Goal: Check status: Check status

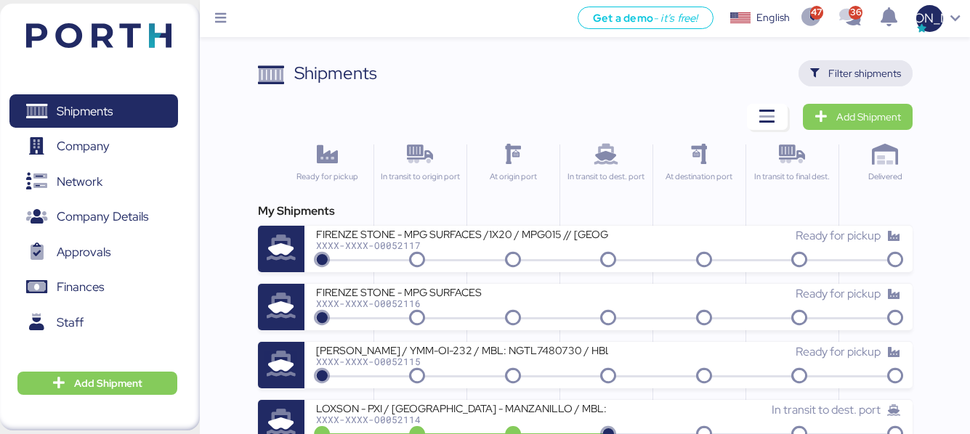
click at [874, 76] on span "Filter shipments" at bounding box center [864, 73] width 73 height 17
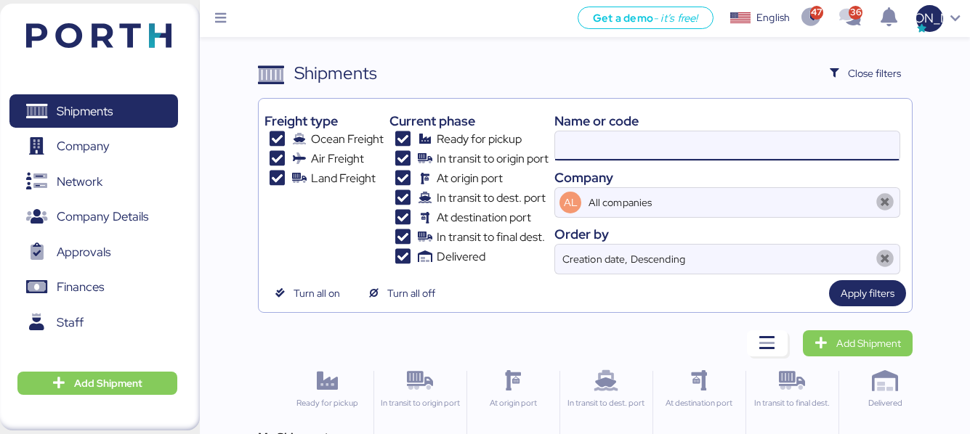
click at [646, 146] on input at bounding box center [727, 145] width 344 height 29
paste input "O0051940"
type input "O0051940"
click at [849, 289] on span "Apply filters" at bounding box center [867, 293] width 54 height 17
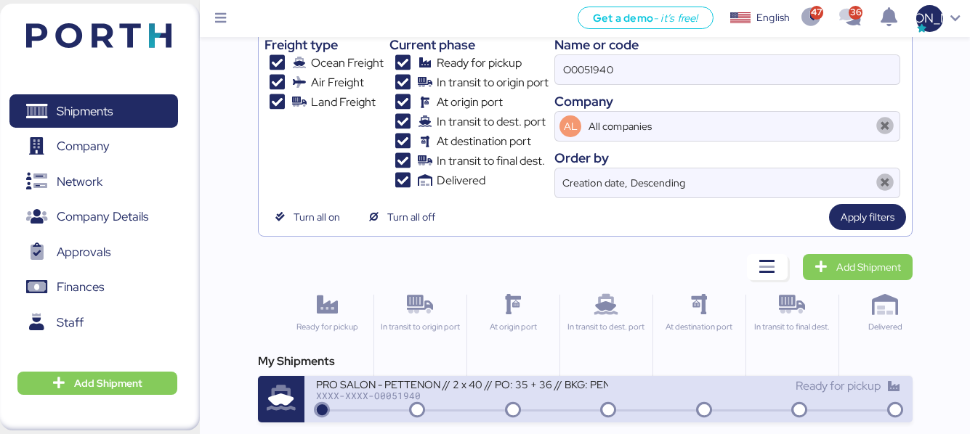
click at [287, 389] on icon at bounding box center [281, 398] width 46 height 25
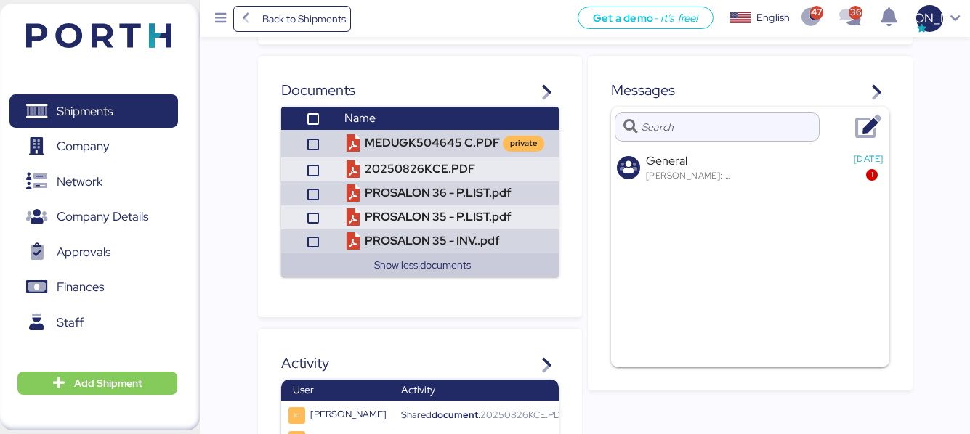
scroll to position [806, 0]
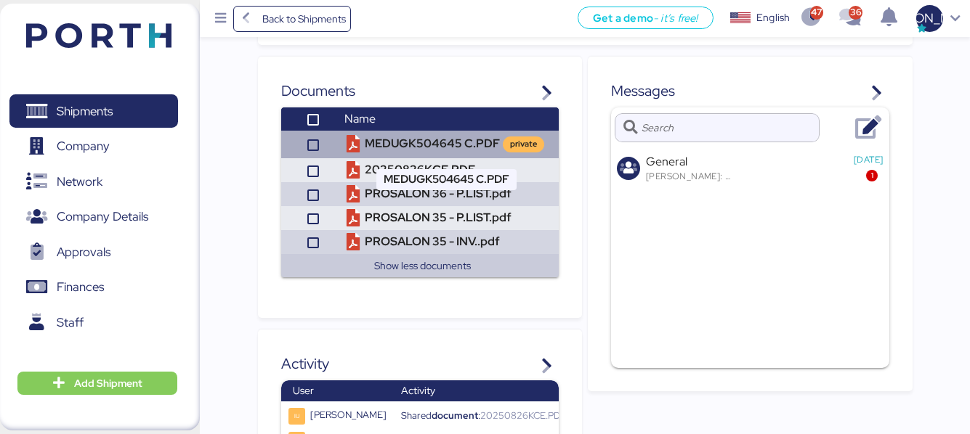
click at [391, 147] on td "MEDUGK504645 C.PDF private" at bounding box center [448, 145] width 220 height 28
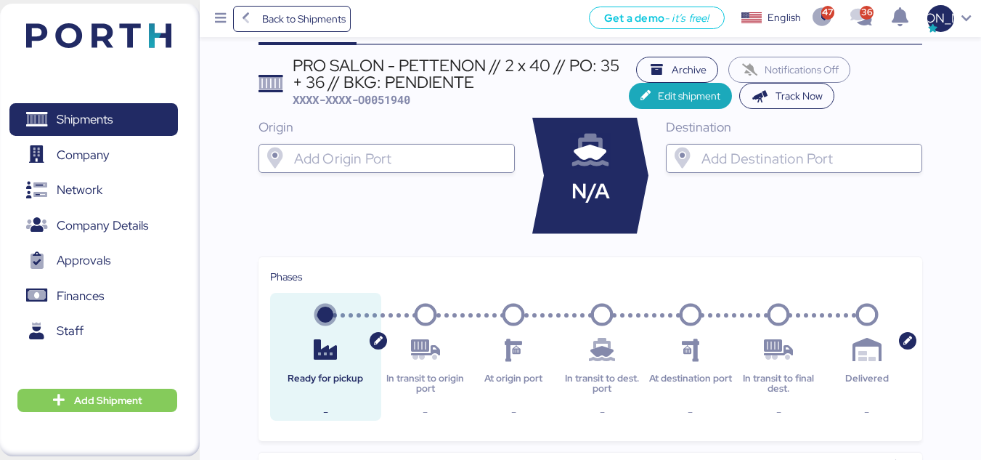
scroll to position [0, 0]
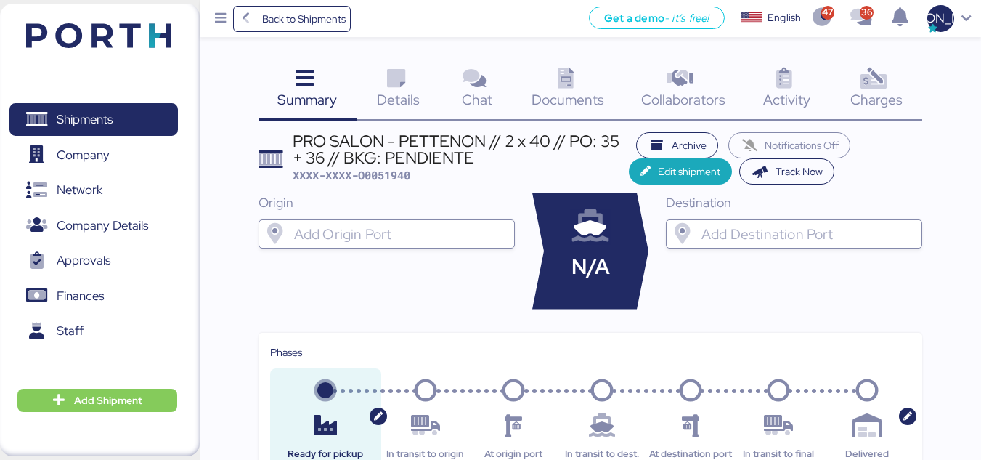
click at [403, 92] on span "Details" at bounding box center [398, 99] width 43 height 19
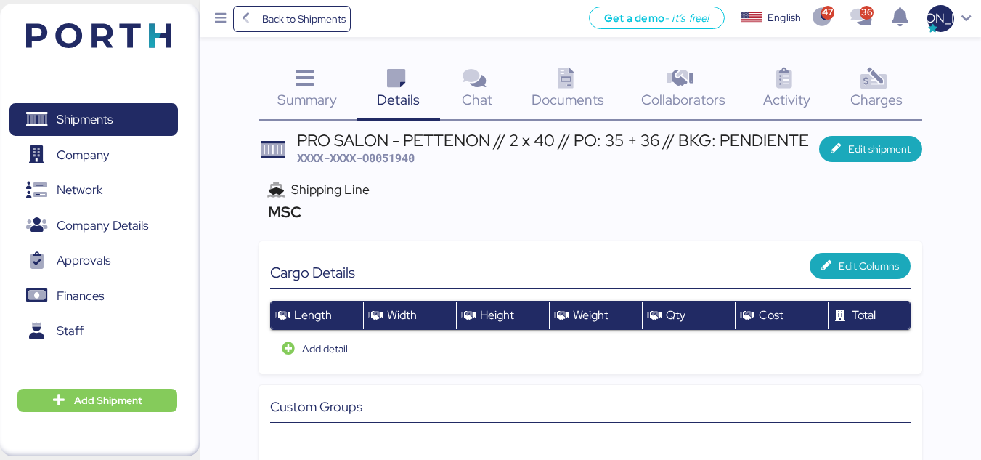
click at [564, 96] on span "Documents" at bounding box center [568, 99] width 73 height 19
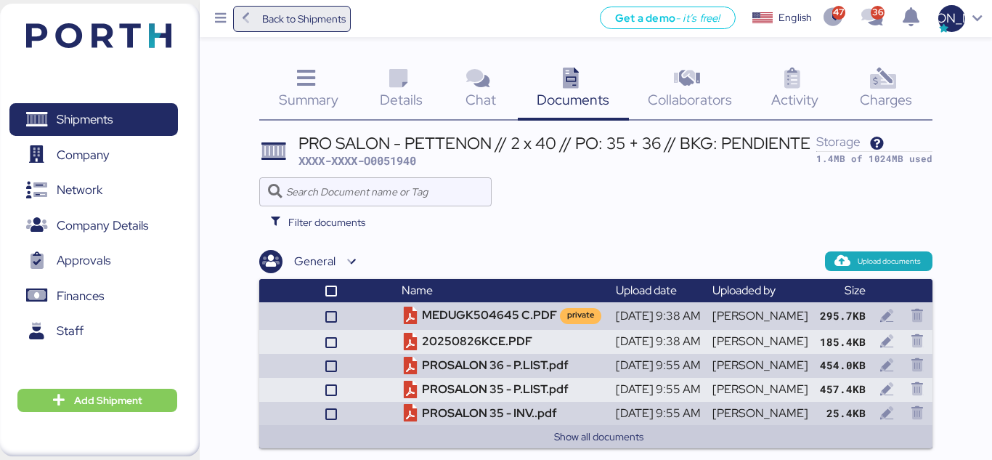
click at [300, 27] on span "Back to Shipments" at bounding box center [304, 18] width 84 height 17
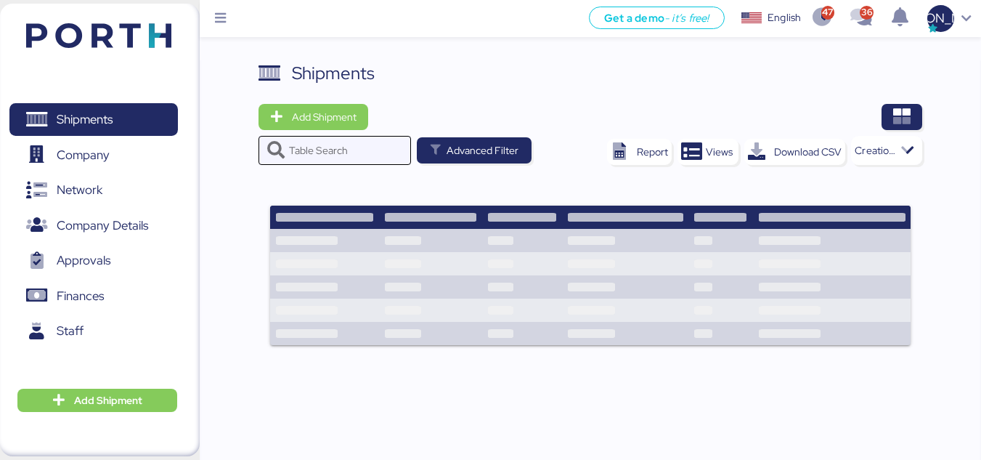
click at [352, 147] on input "Table Search" at bounding box center [345, 150] width 113 height 29
paste input "O0051981"
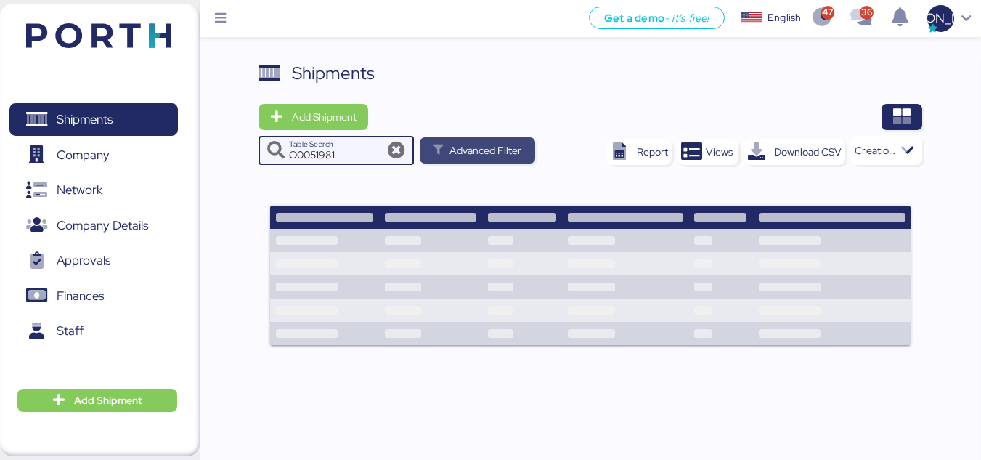
type input "O0051981"
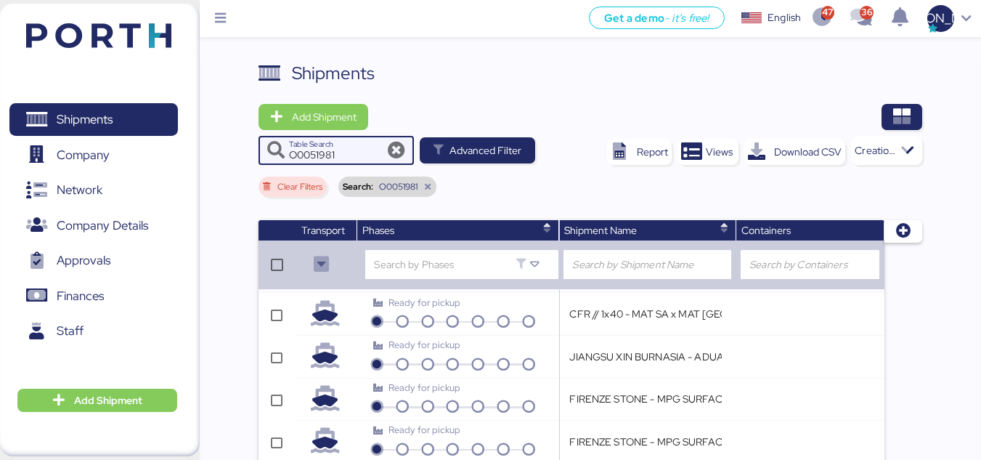
click at [903, 139] on div at bounding box center [909, 150] width 26 height 29
click at [810, 112] on div at bounding box center [650, 117] width 545 height 26
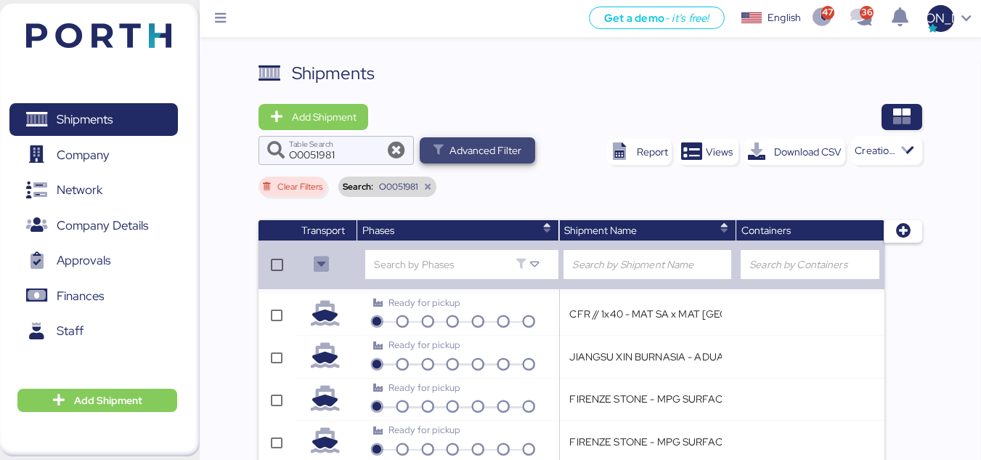
click at [467, 157] on span "Advanced Filter" at bounding box center [486, 150] width 72 height 17
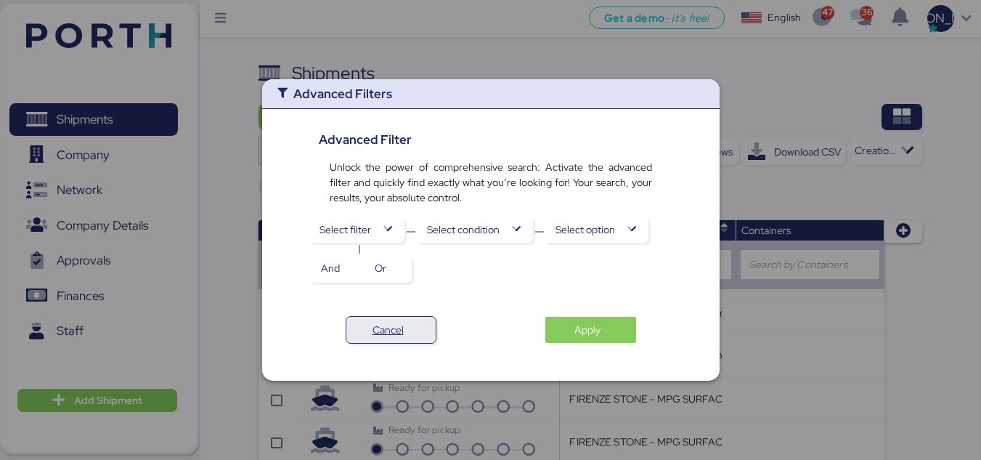
click at [420, 325] on span "Cancel" at bounding box center [391, 330] width 66 height 20
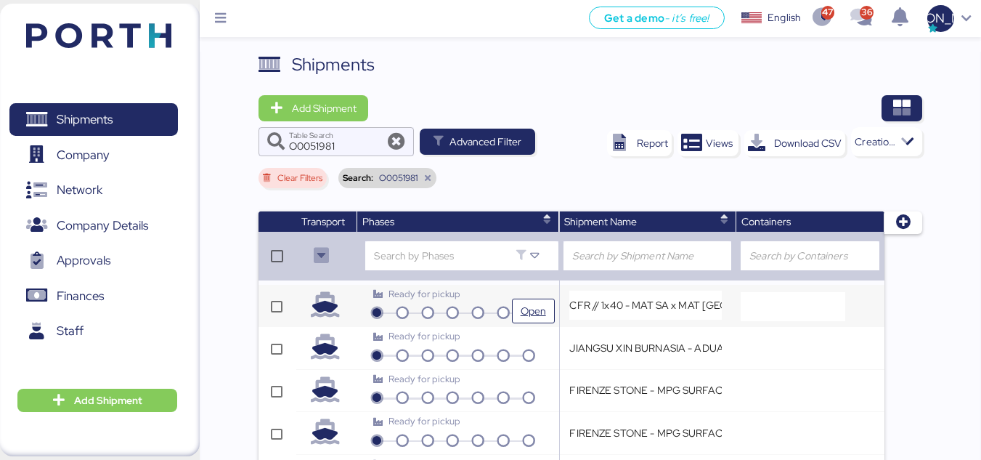
scroll to position [9, 0]
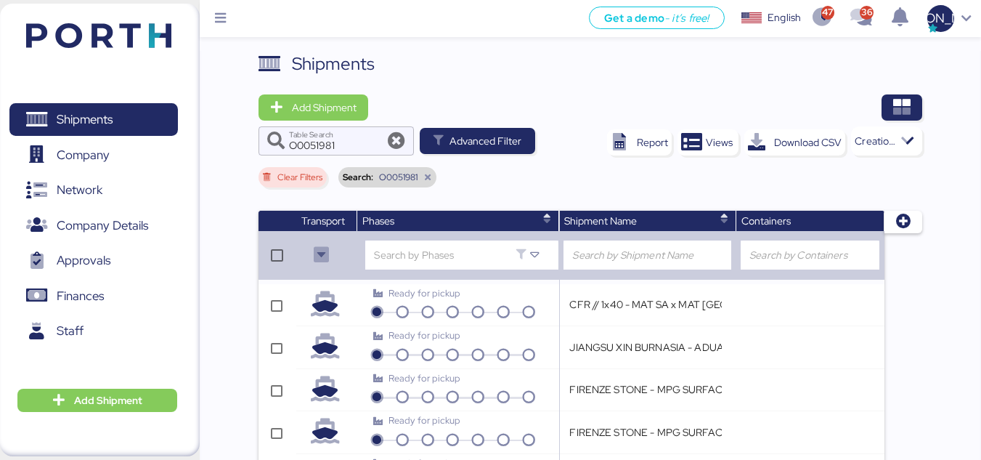
click at [641, 253] on div at bounding box center [648, 254] width 168 height 29
click at [428, 174] on icon at bounding box center [427, 177] width 9 height 9
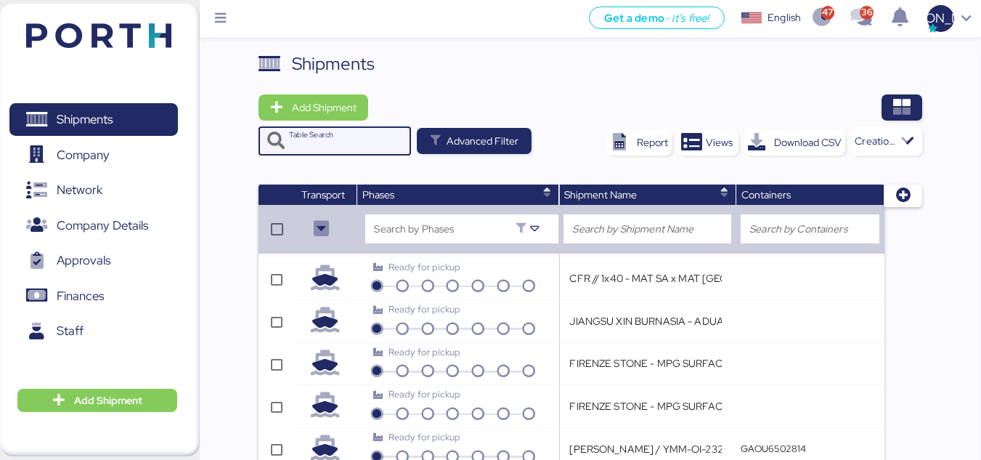
click at [359, 139] on input "Table Search" at bounding box center [345, 140] width 113 height 29
paste input "O0051981"
type input "O0051981"
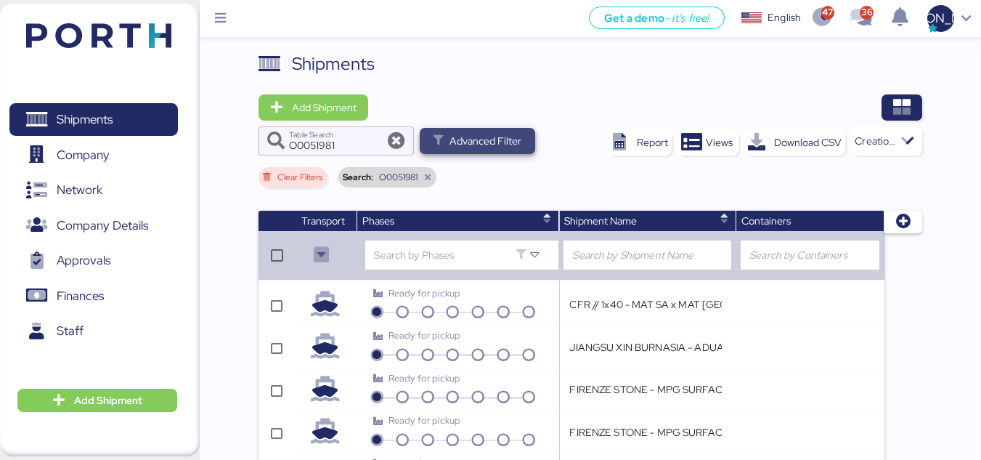
click at [497, 139] on span "Advanced Filter" at bounding box center [486, 140] width 72 height 17
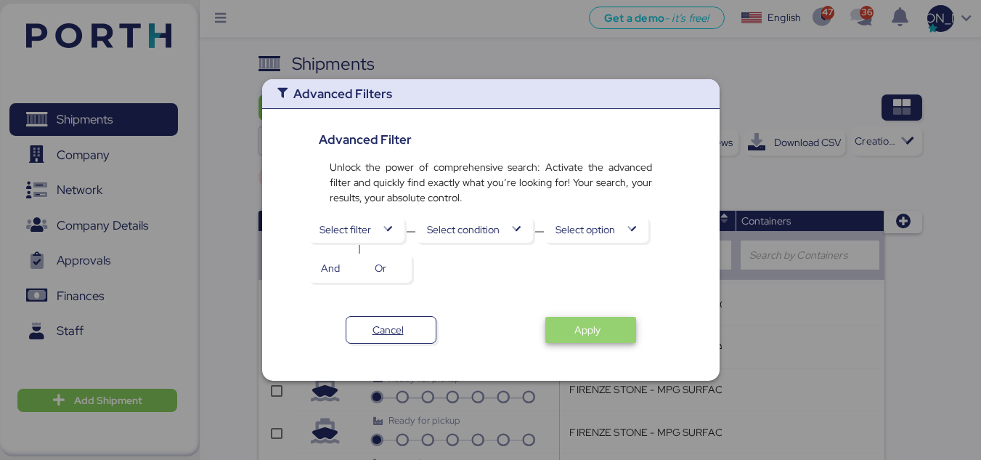
click at [601, 328] on span "Apply" at bounding box center [591, 330] width 68 height 20
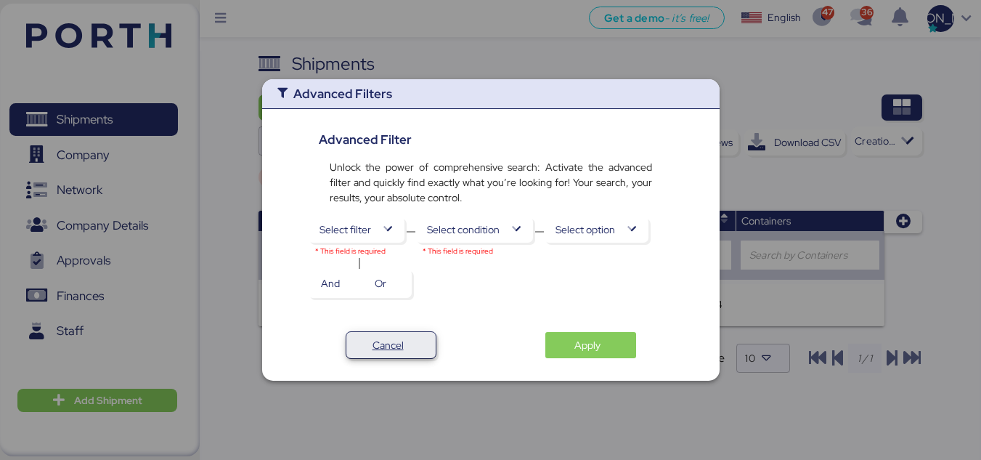
click at [389, 336] on span "Cancel" at bounding box center [388, 344] width 31 height 17
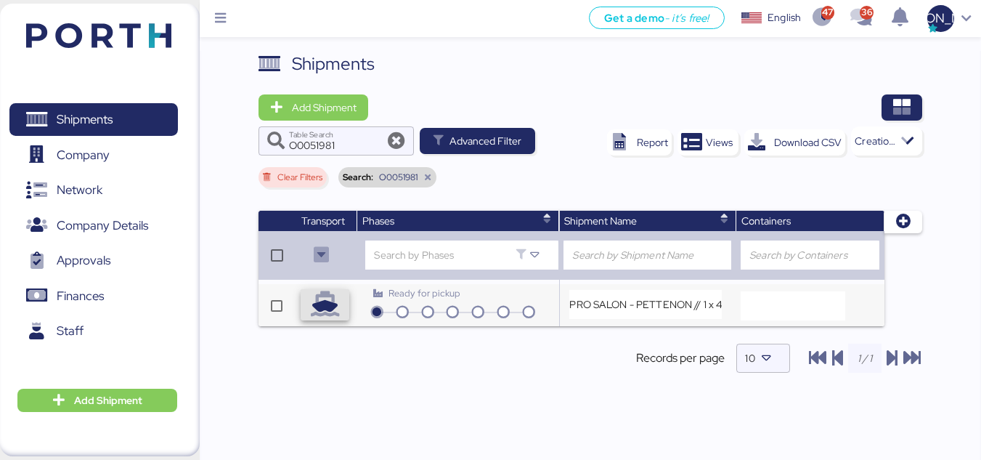
click at [346, 305] on span "button" at bounding box center [325, 304] width 49 height 31
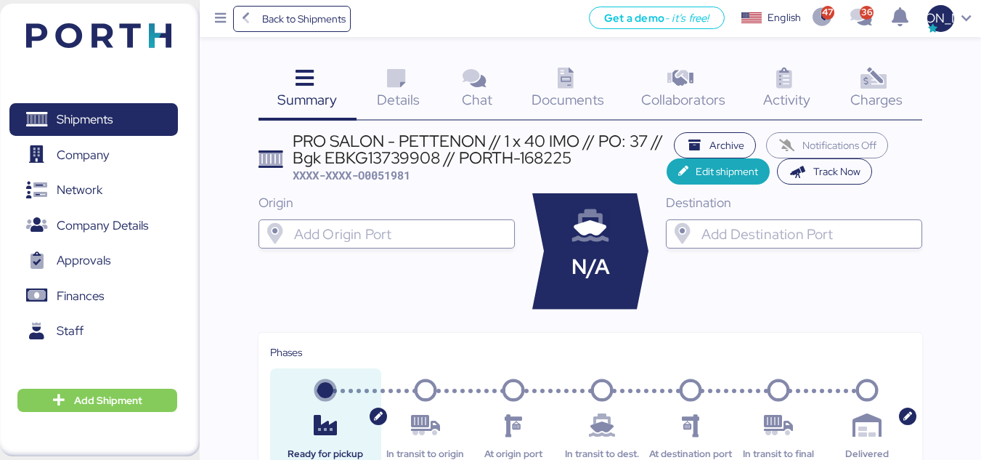
click at [543, 88] on div "Documents 0" at bounding box center [568, 90] width 110 height 60
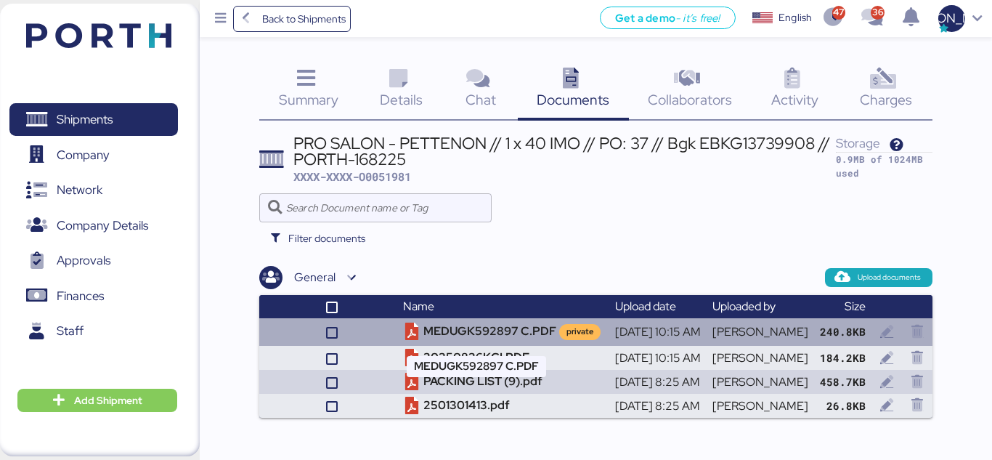
click at [430, 327] on td "MEDUGK592897 C.PDF private" at bounding box center [503, 332] width 212 height 28
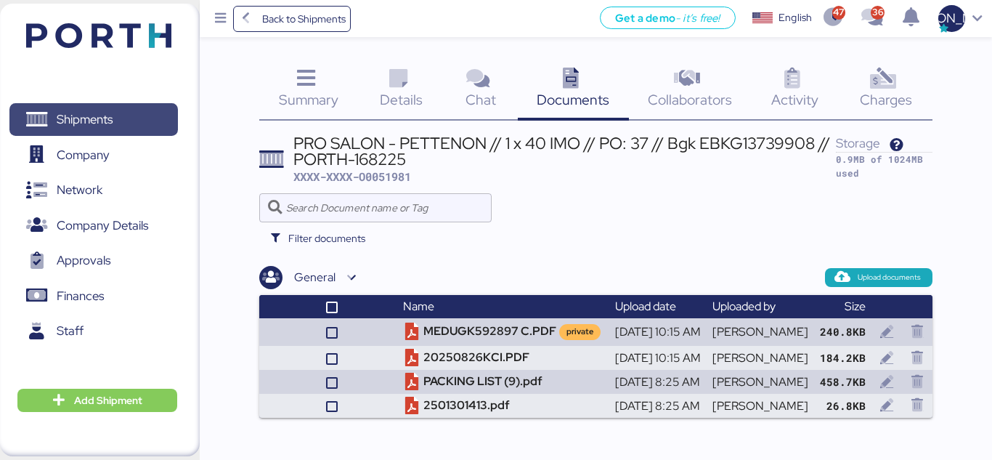
click at [77, 110] on span "Shipments" at bounding box center [85, 119] width 56 height 21
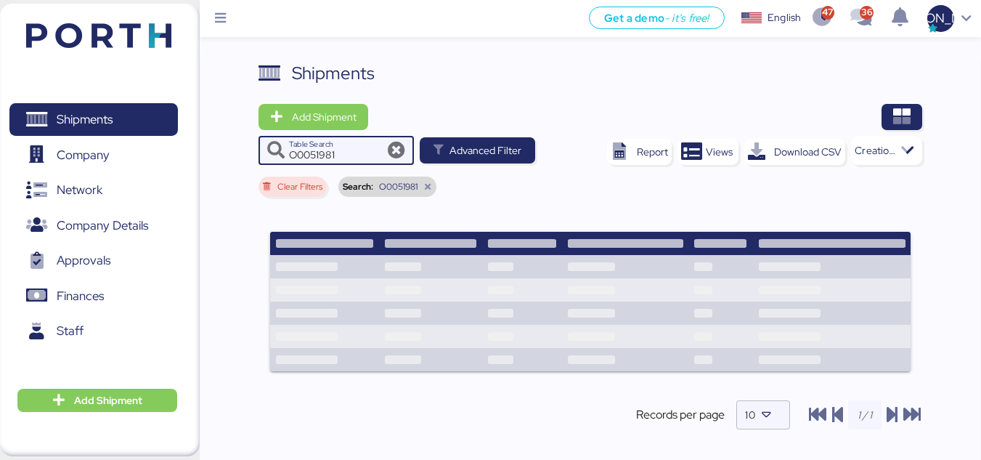
drag, startPoint x: 247, startPoint y: 156, endPoint x: 235, endPoint y: 156, distance: 11.6
click at [235, 156] on div "Shipments Add Shipment O0051981 Table Search Advanced Filter Report Views Downl…" at bounding box center [590, 274] width 781 height 428
paste input "2001"
type input "O0052001"
click at [427, 186] on icon at bounding box center [427, 186] width 9 height 9
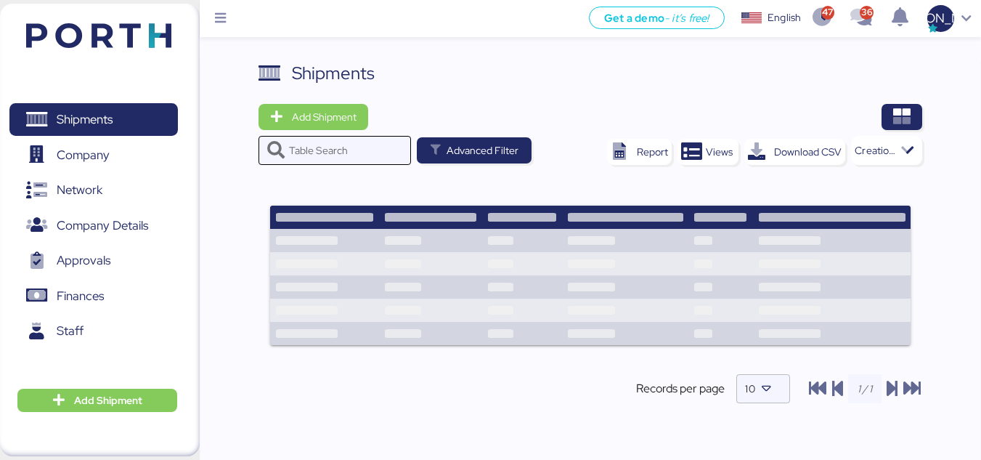
click at [306, 153] on input "Table Search" at bounding box center [345, 150] width 113 height 29
paste input "O0052001"
click at [306, 155] on input "O0052001" at bounding box center [336, 150] width 94 height 29
type input "O0052001"
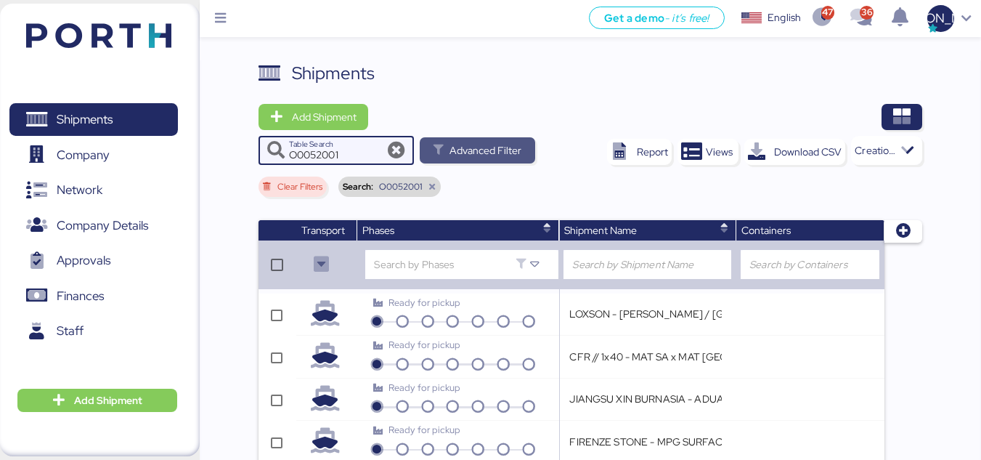
click at [465, 150] on span "Advanced Filter" at bounding box center [486, 150] width 72 height 17
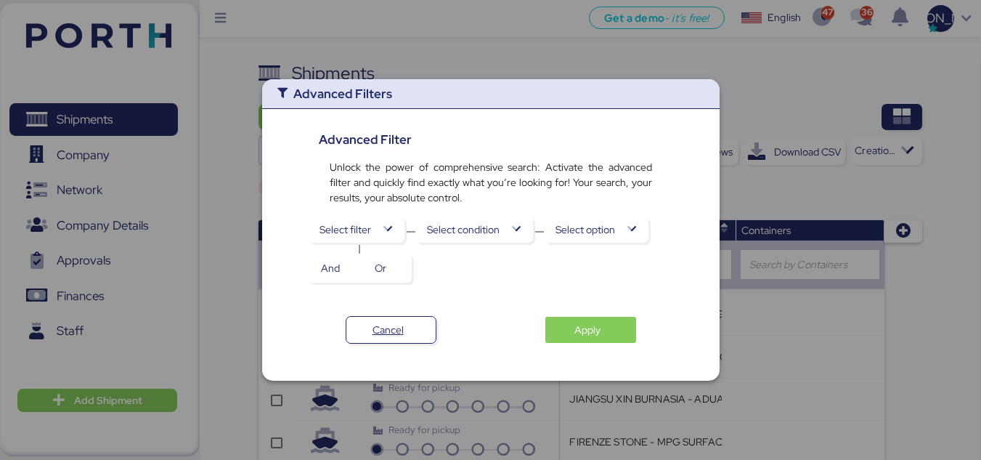
click at [574, 329] on span "Apply" at bounding box center [587, 329] width 26 height 17
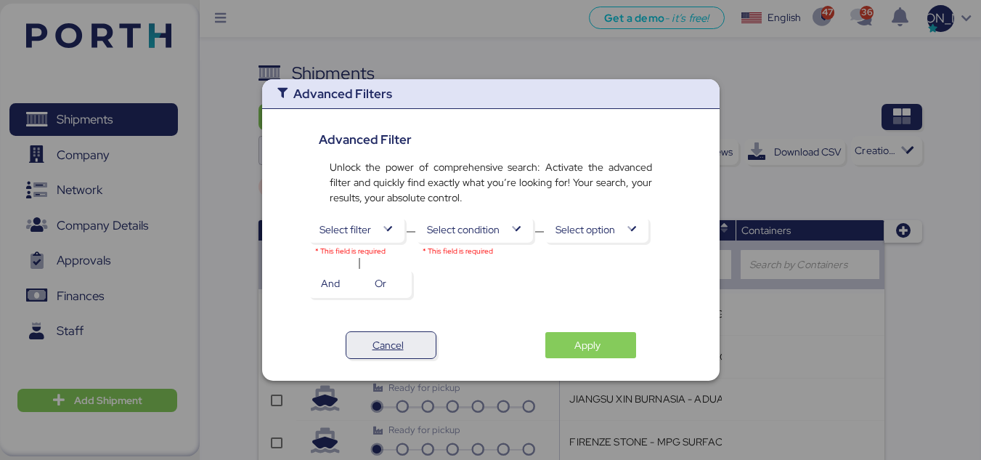
click at [373, 344] on span "Cancel" at bounding box center [388, 344] width 31 height 17
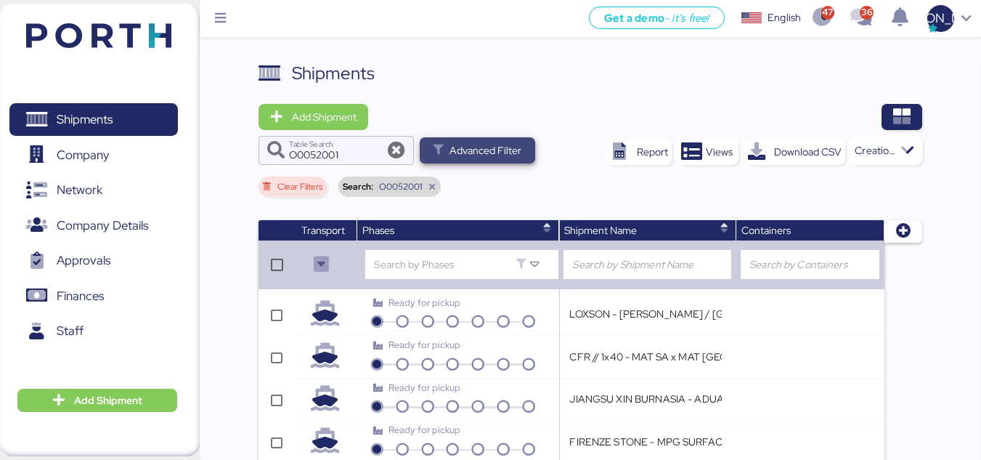
click at [475, 143] on span "Advanced Filter" at bounding box center [486, 150] width 72 height 17
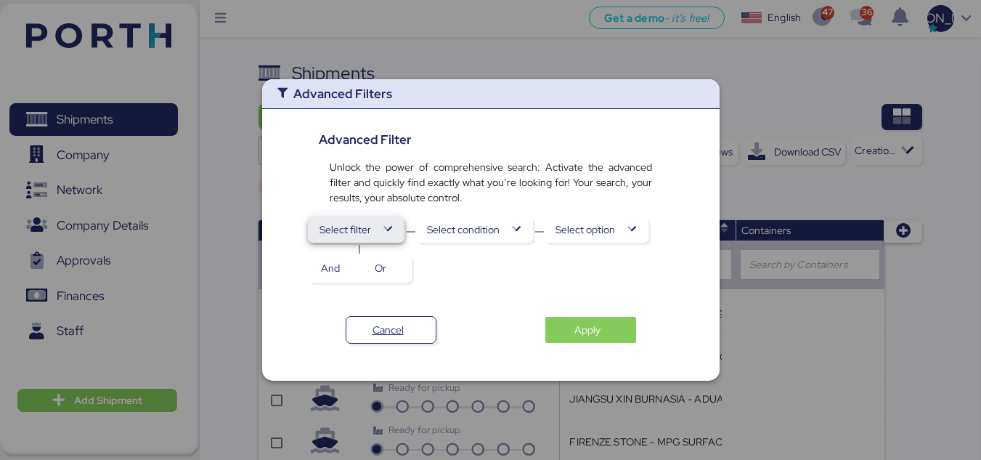
click at [345, 235] on span "Select filter" at bounding box center [346, 229] width 52 height 17
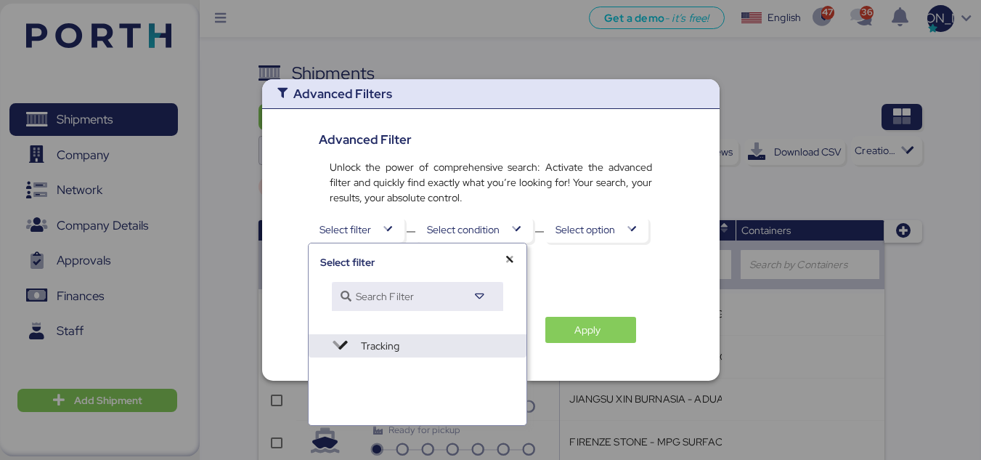
click at [590, 288] on div "Advanced Filters Advanced Filter Unlock the power of comprehensive search: Acti…" at bounding box center [491, 229] width 458 height 301
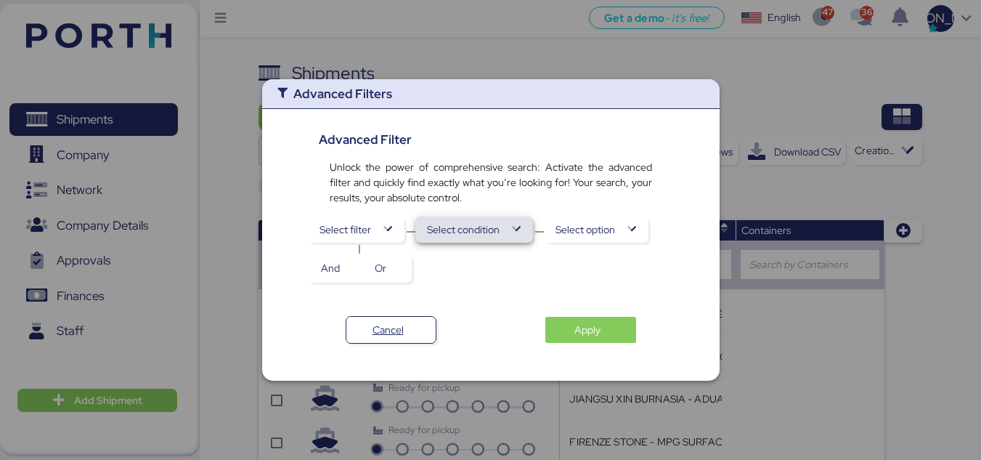
click at [484, 222] on span "Select condition" at bounding box center [463, 229] width 73 height 17
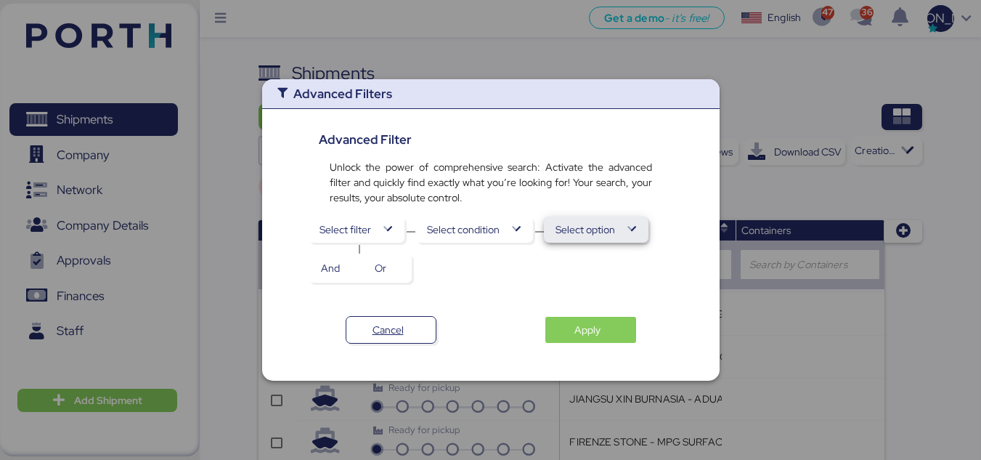
click at [590, 239] on span "Select option" at bounding box center [596, 229] width 81 height 20
click at [354, 267] on span "And" at bounding box center [336, 268] width 54 height 26
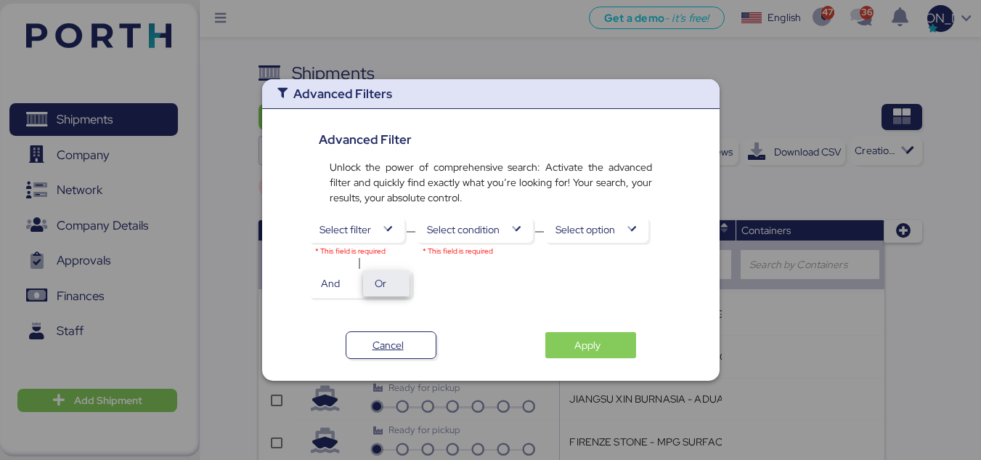
click at [379, 283] on span "Or" at bounding box center [381, 283] width 12 height 17
click at [572, 351] on span "Apply" at bounding box center [591, 345] width 68 height 20
click at [394, 360] on div "Advanced Filters Advanced Filter Unlock the power of comprehensive search: Acti…" at bounding box center [491, 229] width 458 height 301
click at [392, 344] on span "Cancel" at bounding box center [388, 344] width 31 height 17
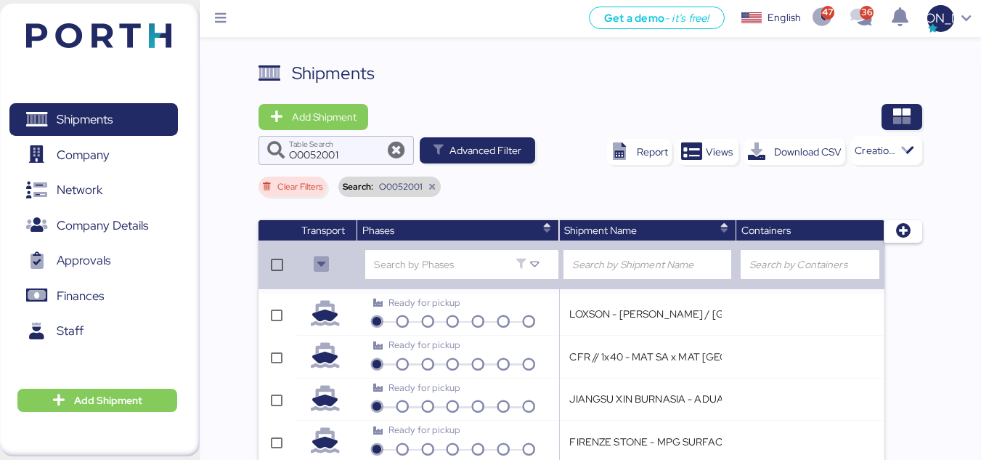
click at [69, 101] on div "Shipments 0 Company 0 Network 0 Company Details 0 Approvals 0 Finances 0 Staff 0" at bounding box center [93, 229] width 187 height 293
click at [69, 110] on span "Shipments" at bounding box center [85, 119] width 56 height 21
click at [901, 154] on icon at bounding box center [908, 150] width 15 height 15
click at [396, 153] on icon at bounding box center [396, 150] width 17 height 17
click at [429, 182] on icon at bounding box center [432, 186] width 9 height 9
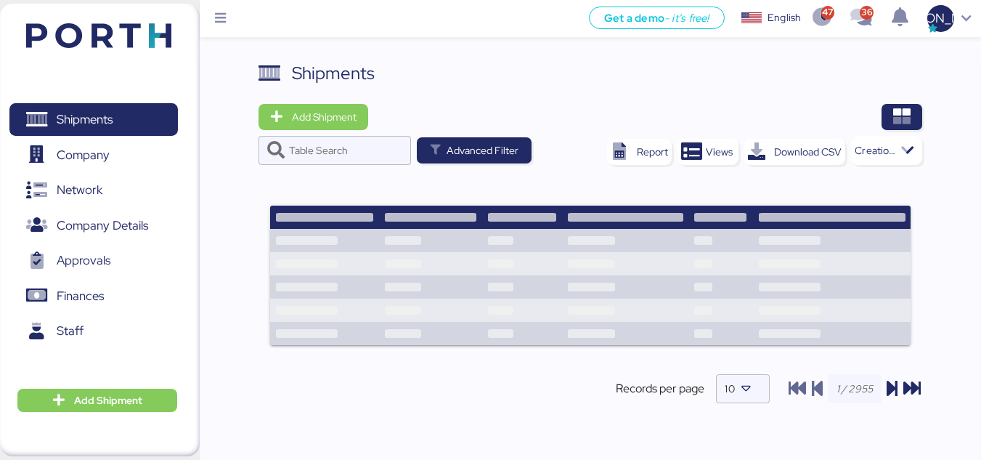
click at [489, 182] on div "Shipments Add Shipment Table Search Advanced Filter Report Views Download CSV C…" at bounding box center [591, 243] width 665 height 367
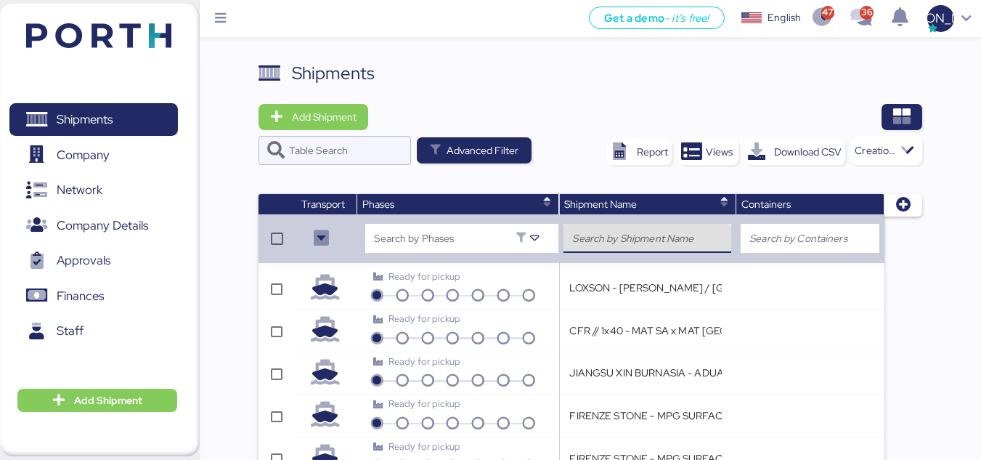
click at [679, 237] on input "search" at bounding box center [647, 237] width 150 height 17
click at [682, 240] on input "search" at bounding box center [647, 237] width 150 height 17
click at [797, 229] on input "search" at bounding box center [809, 237] width 121 height 17
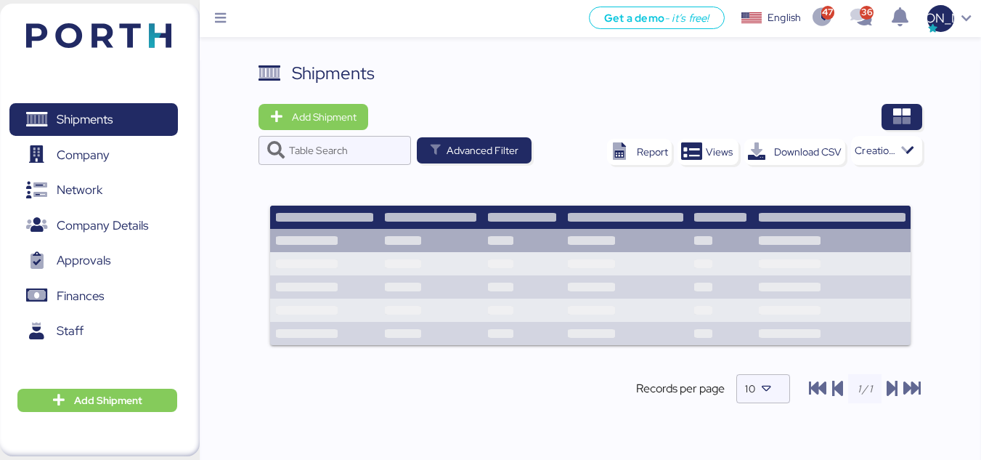
click at [686, 240] on tr at bounding box center [590, 240] width 641 height 23
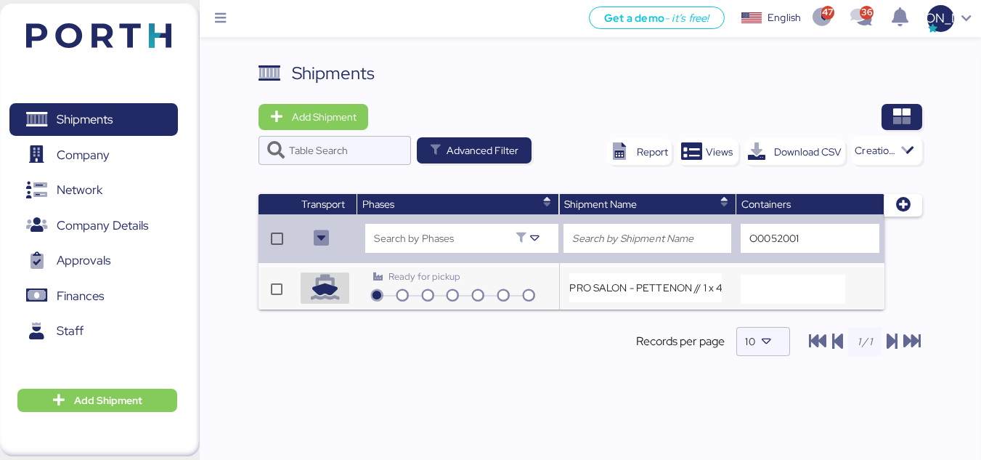
click at [302, 292] on span "button" at bounding box center [325, 287] width 49 height 31
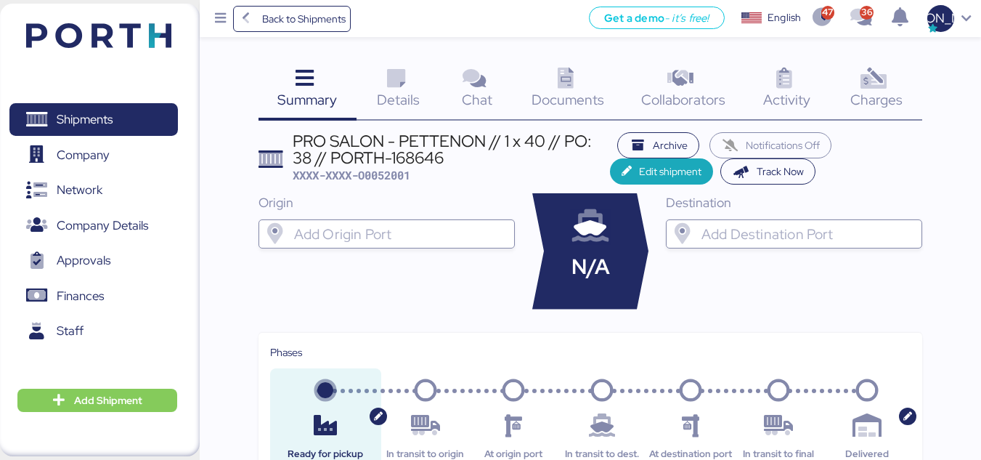
click at [565, 87] on icon at bounding box center [565, 78] width 31 height 21
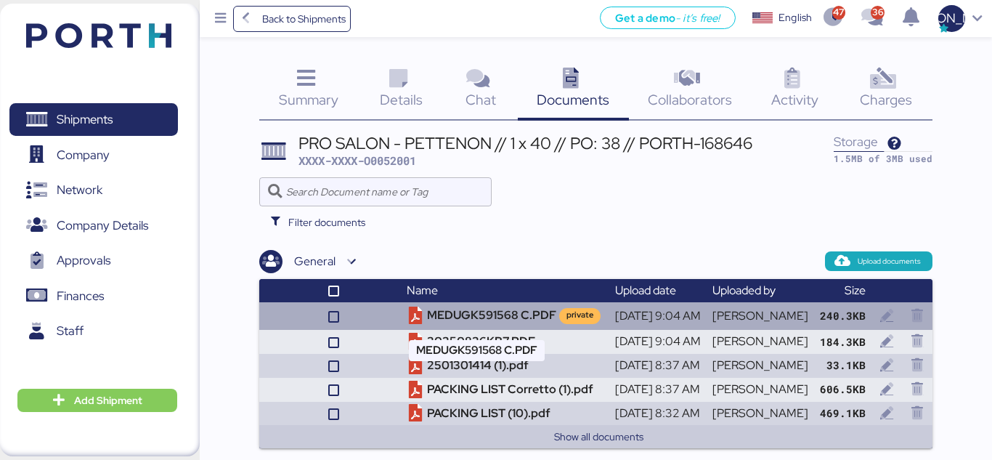
click at [401, 312] on td "MEDUGK591568 C.PDF private" at bounding box center [505, 316] width 208 height 28
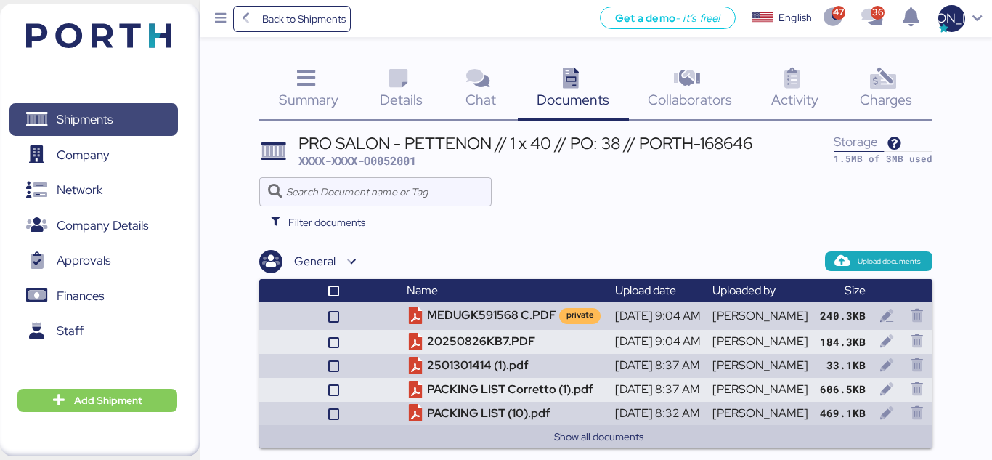
click at [78, 123] on span "Shipments" at bounding box center [85, 119] width 56 height 21
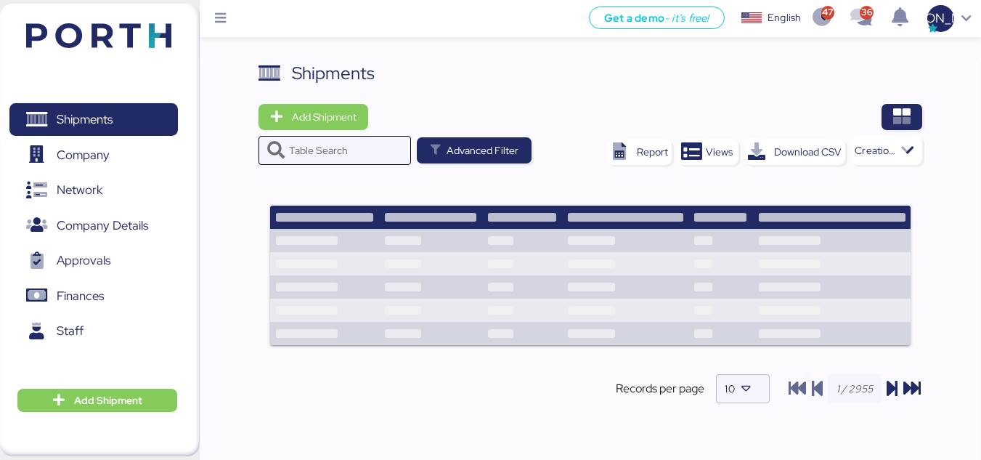
click at [335, 137] on input "Table Search" at bounding box center [345, 150] width 113 height 29
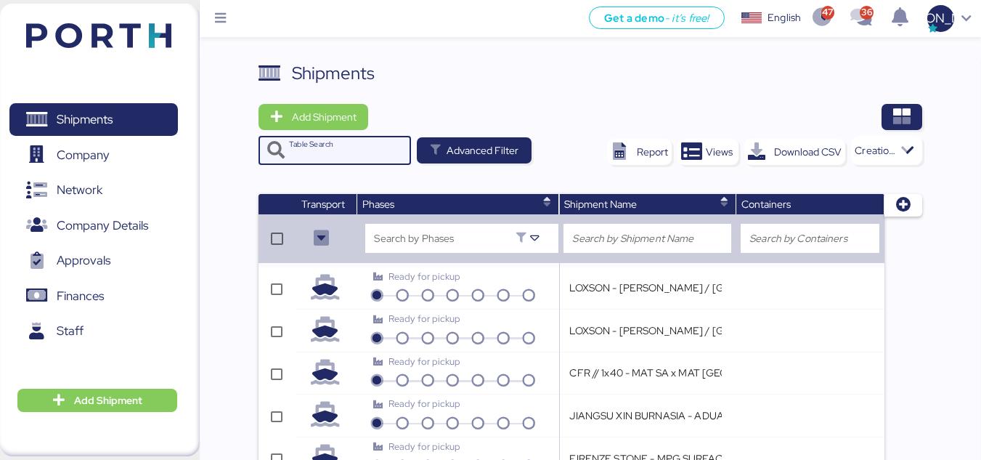
paste input "O0052119"
type input "O0052119"
click at [911, 149] on icon at bounding box center [908, 150] width 15 height 15
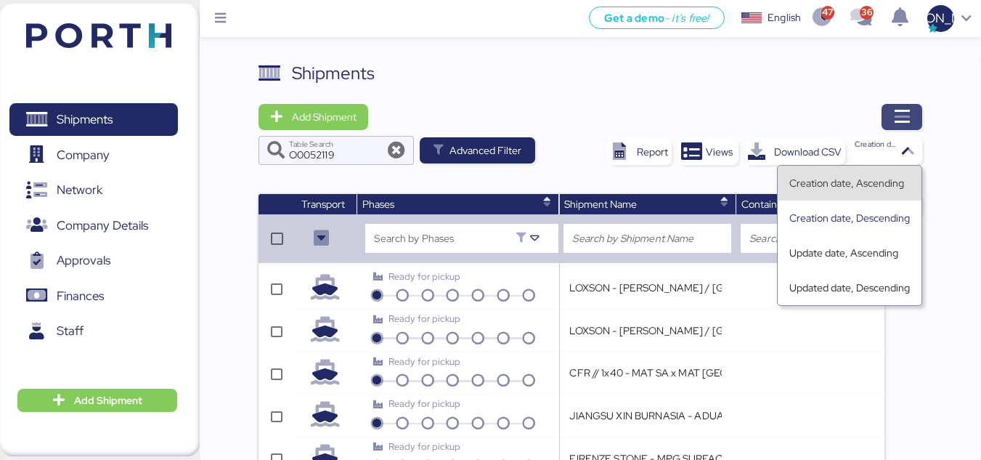
click at [911, 108] on icon "button" at bounding box center [901, 116] width 17 height 17
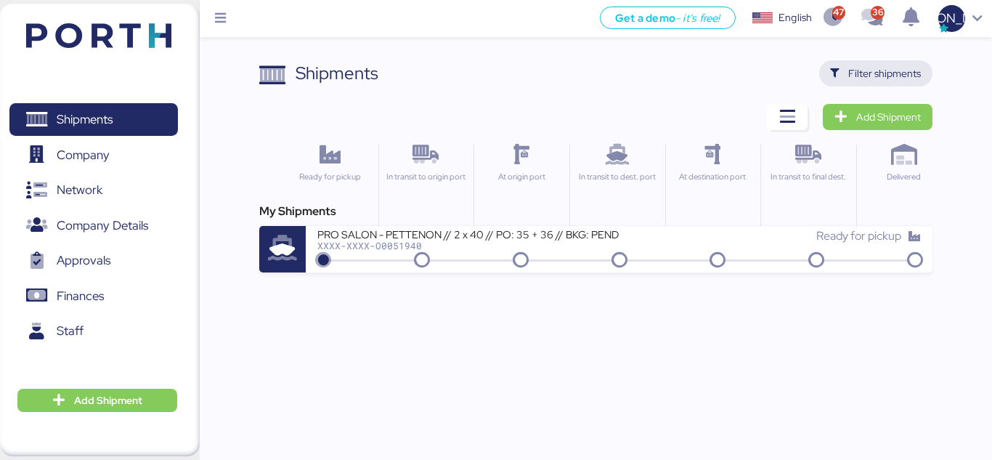
click at [872, 62] on span "Filter shipments" at bounding box center [876, 73] width 114 height 26
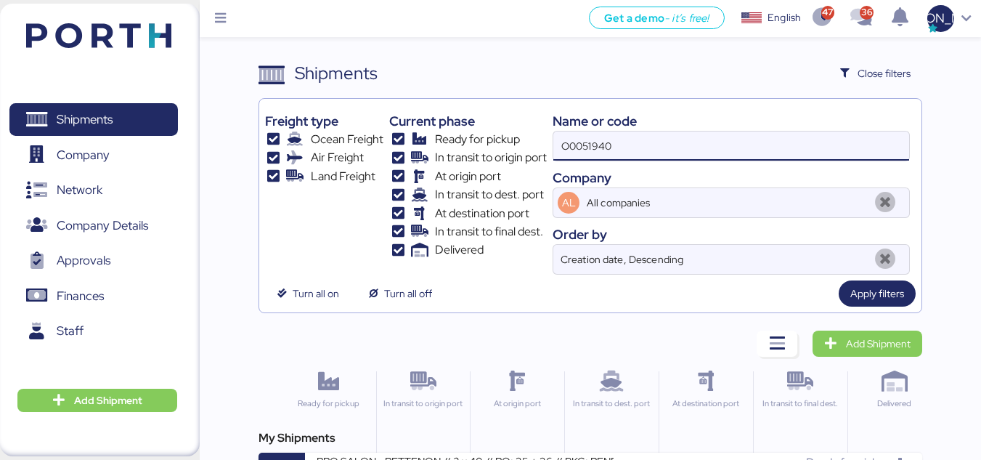
drag, startPoint x: 635, startPoint y: 139, endPoint x: 534, endPoint y: 146, distance: 101.9
click at [534, 146] on div "Freight type Ocean Freight Air Freight Land Freight Current phase Ready for pic…" at bounding box center [590, 190] width 651 height 170
paste input "O0052119"
click at [885, 297] on span "Apply filters" at bounding box center [877, 293] width 54 height 17
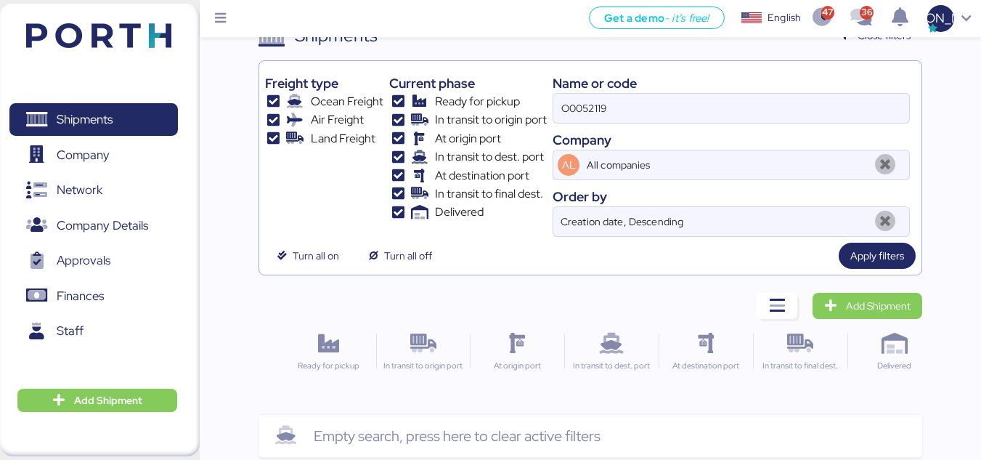
scroll to position [58, 0]
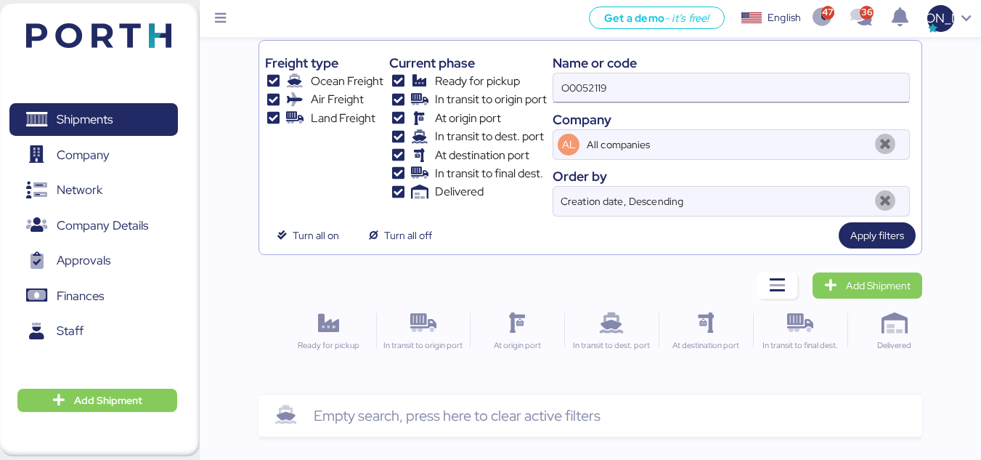
click at [644, 82] on input "O0052119" at bounding box center [731, 87] width 356 height 29
click at [564, 90] on input "O0052119" at bounding box center [731, 87] width 356 height 29
type input "O0052119"
click at [862, 241] on span "Apply filters" at bounding box center [877, 235] width 54 height 17
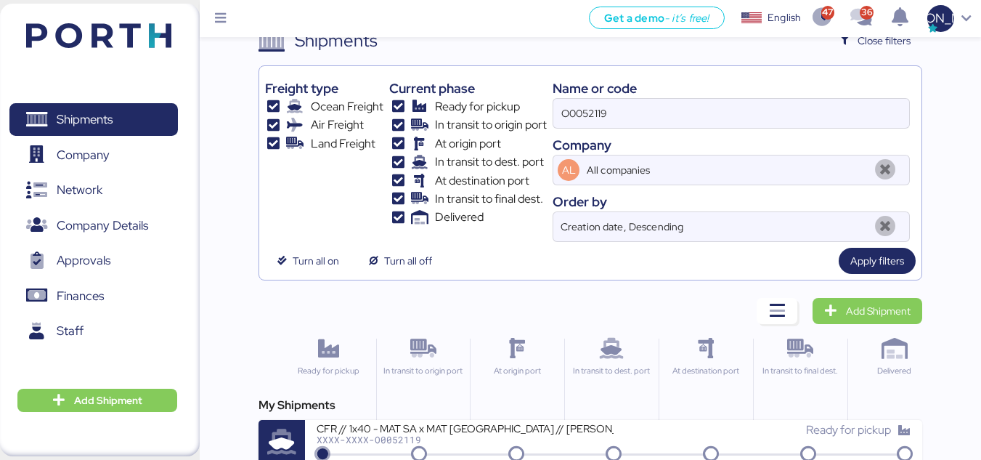
scroll to position [51, 0]
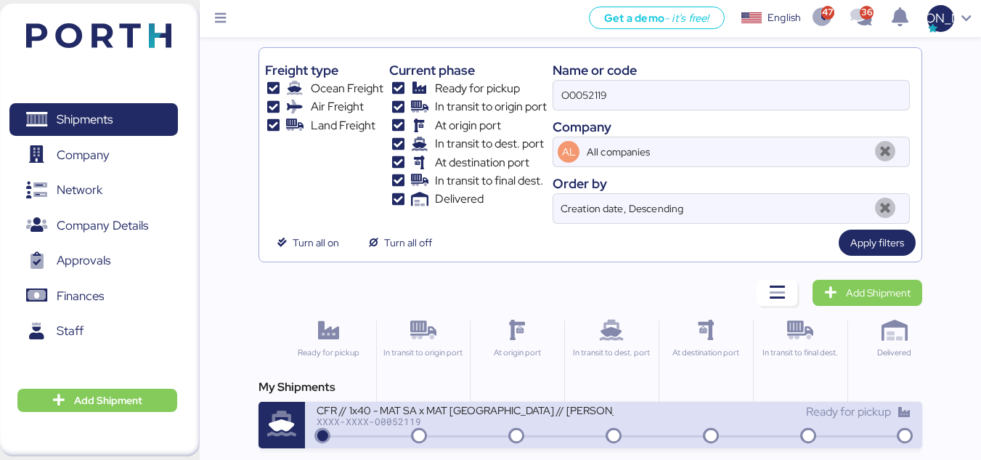
click at [269, 428] on icon at bounding box center [282, 424] width 46 height 25
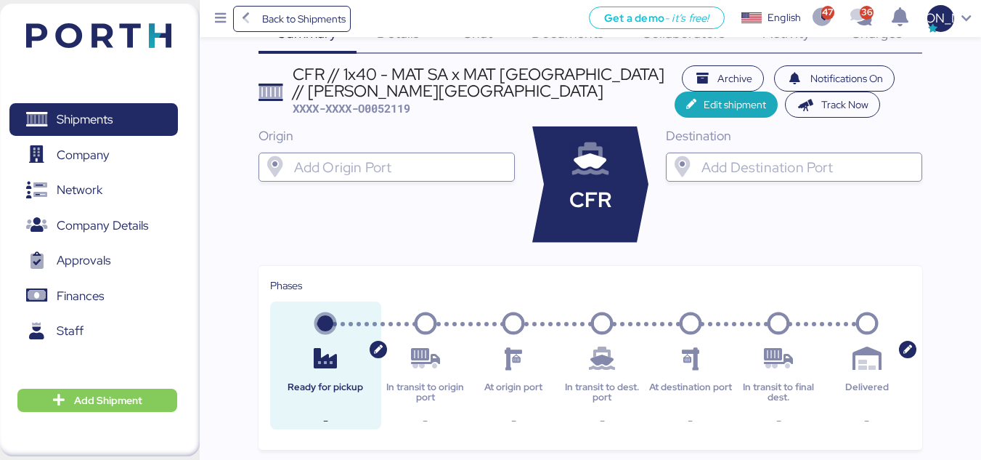
scroll to position [26, 0]
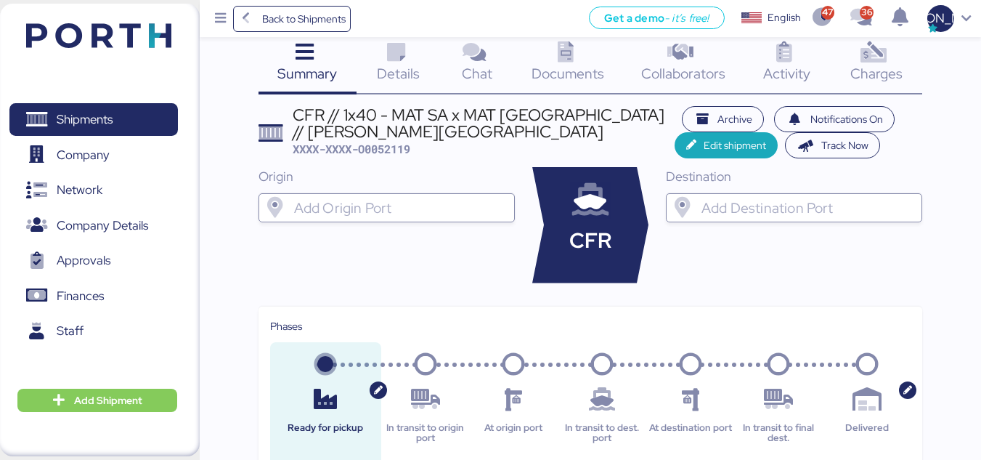
click at [405, 60] on icon at bounding box center [396, 52] width 31 height 21
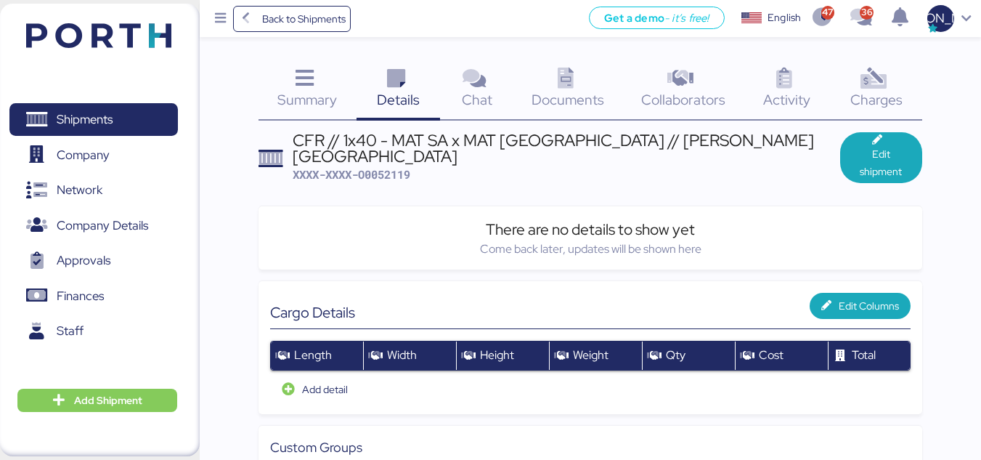
click at [474, 69] on icon at bounding box center [473, 78] width 31 height 21
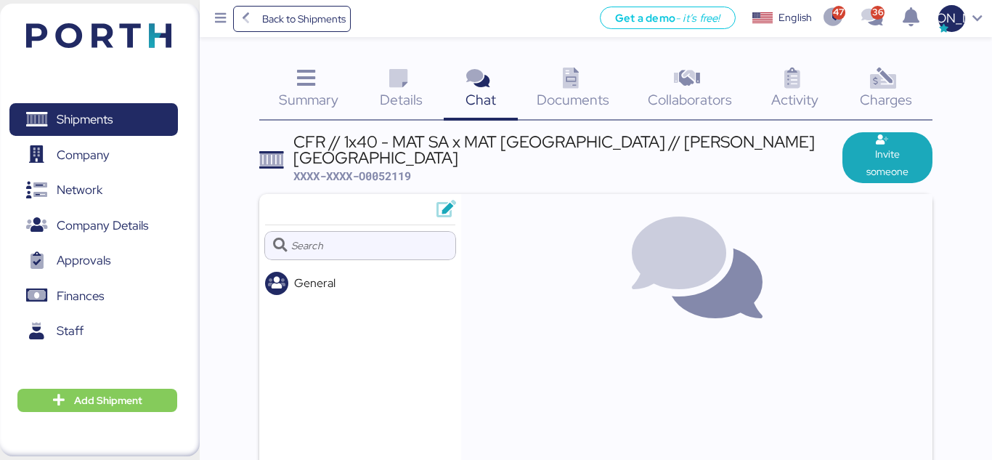
click at [381, 90] on span "Details" at bounding box center [401, 99] width 43 height 19
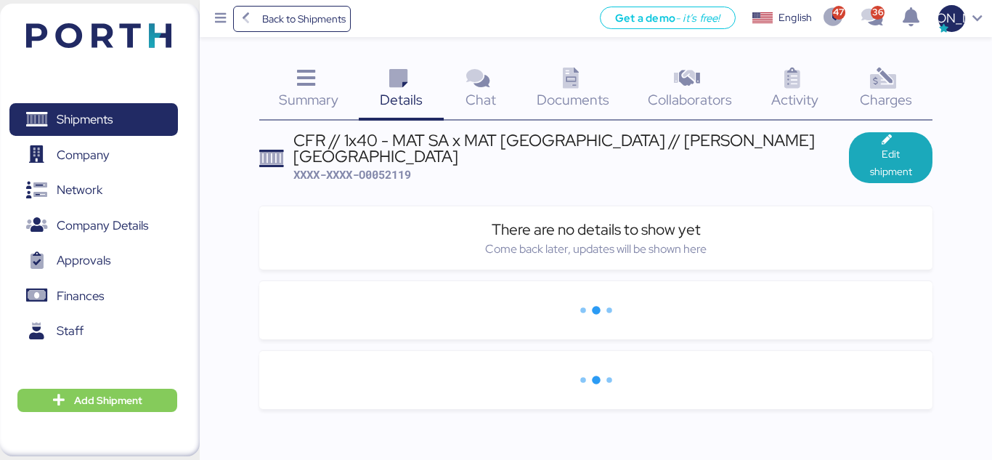
click at [564, 101] on span "Documents" at bounding box center [573, 99] width 73 height 19
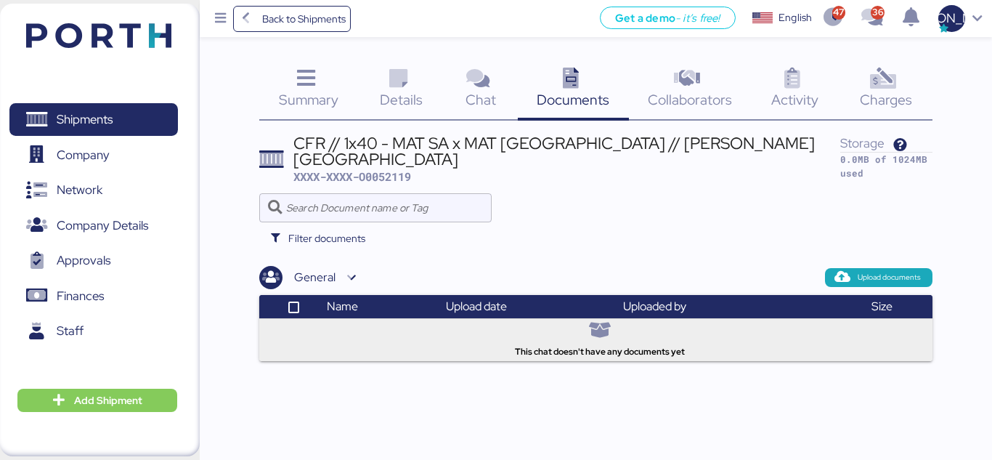
click at [662, 73] on div "Collaborators 0" at bounding box center [690, 90] width 122 height 60
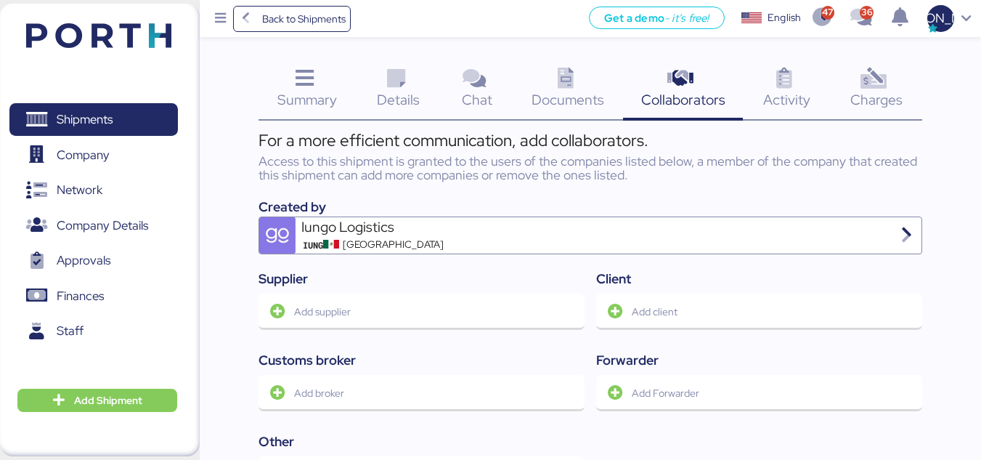
click at [316, 71] on icon at bounding box center [304, 78] width 31 height 21
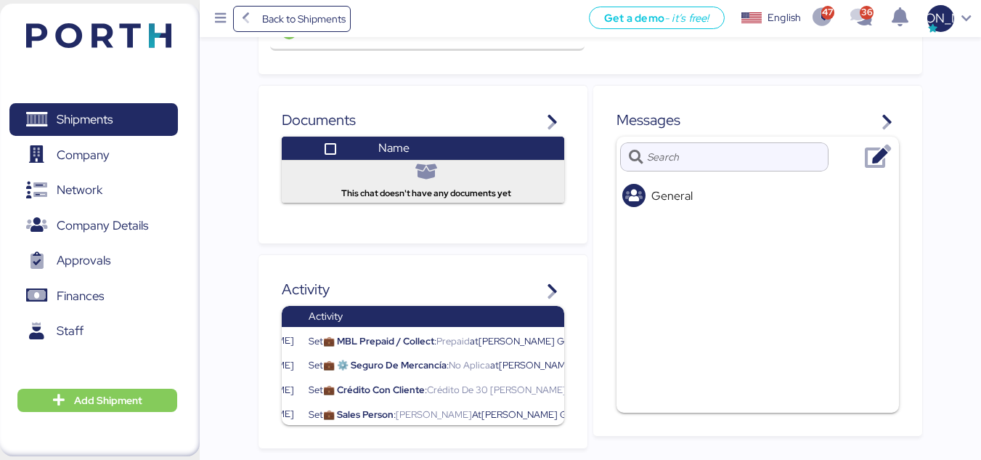
scroll to position [0, 90]
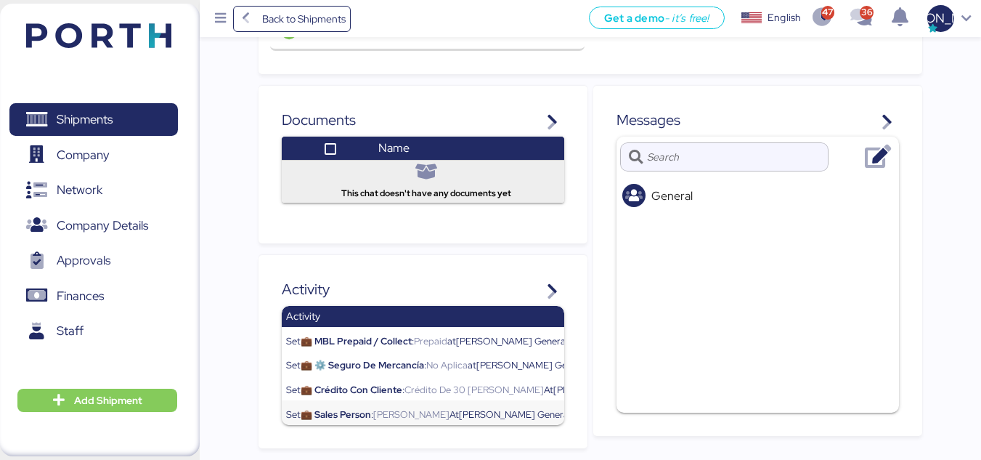
drag, startPoint x: 410, startPoint y: 422, endPoint x: 391, endPoint y: 413, distance: 20.8
click at [391, 413] on div "User Activity IU [PERSON_NAME] Set 💼 MBL Prepaid / Collect : Prepaid at [PERSON…" at bounding box center [423, 365] width 283 height 118
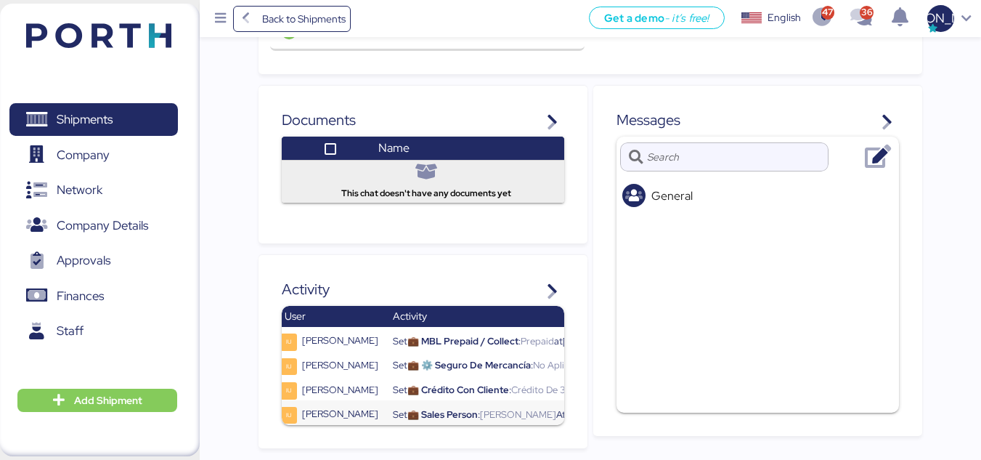
scroll to position [0, 1]
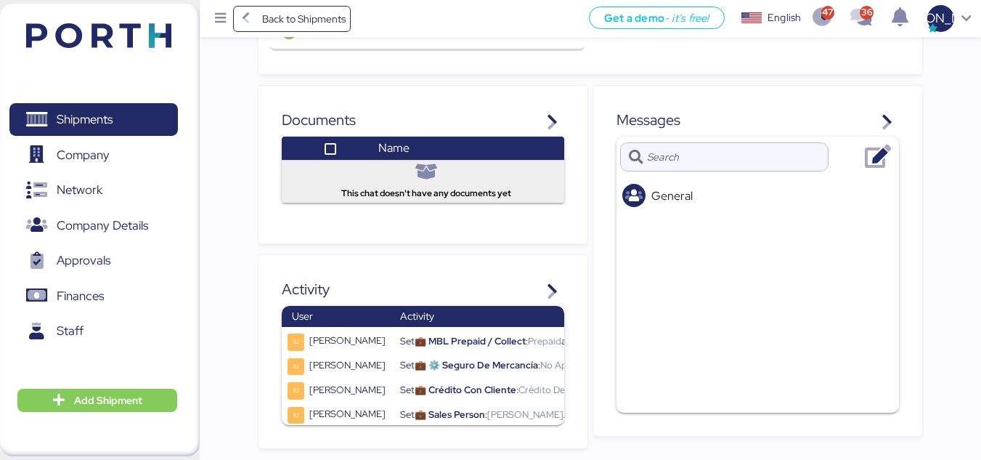
click at [700, 369] on div "General" at bounding box center [758, 263] width 283 height 253
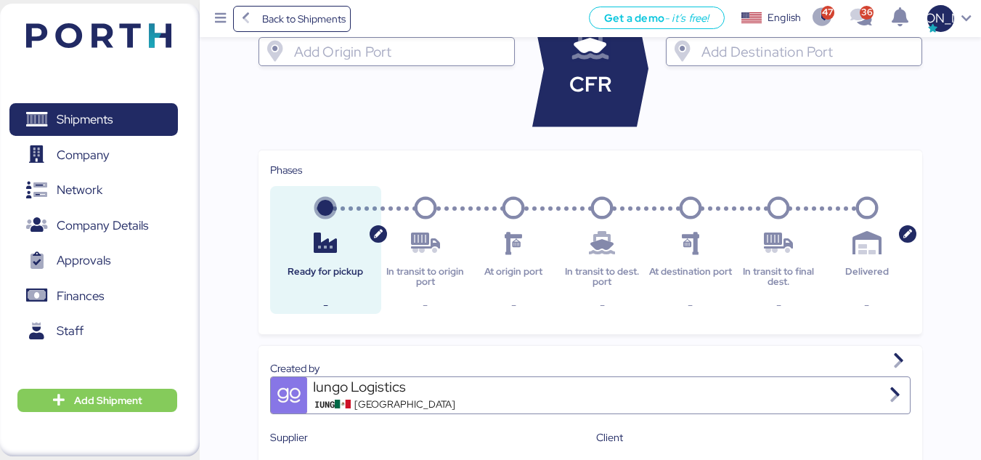
scroll to position [0, 0]
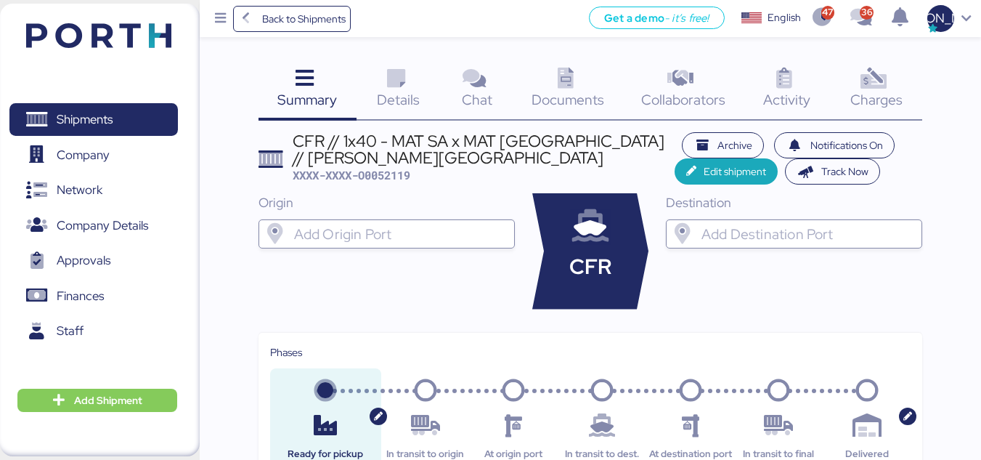
click at [387, 87] on icon at bounding box center [396, 78] width 31 height 21
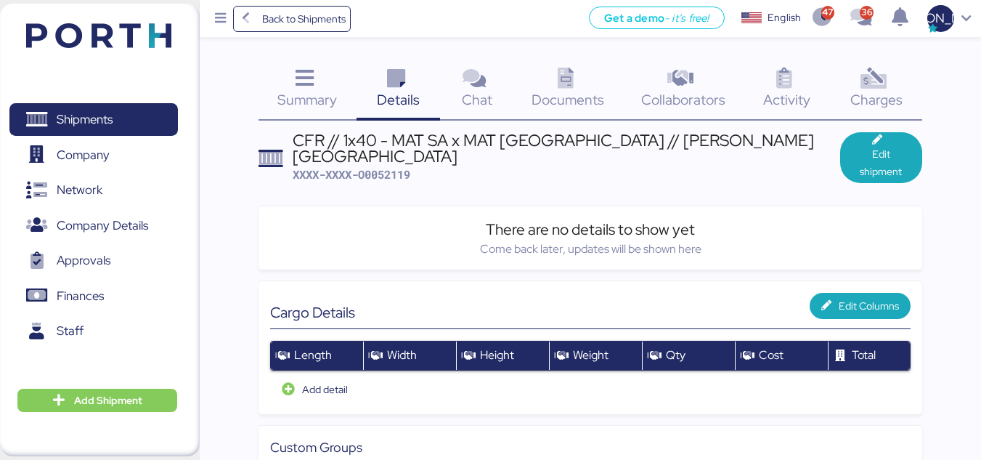
click at [317, 102] on span "Summary" at bounding box center [307, 99] width 60 height 19
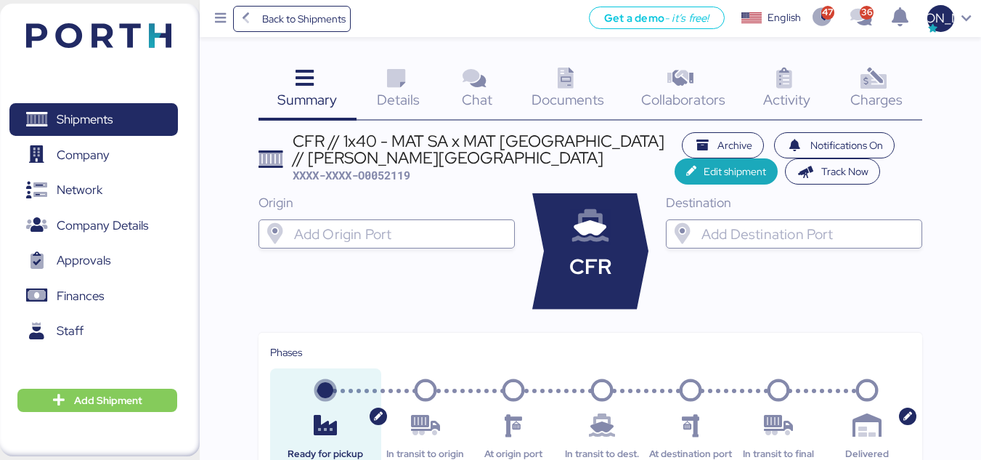
click at [382, 81] on icon at bounding box center [396, 78] width 31 height 21
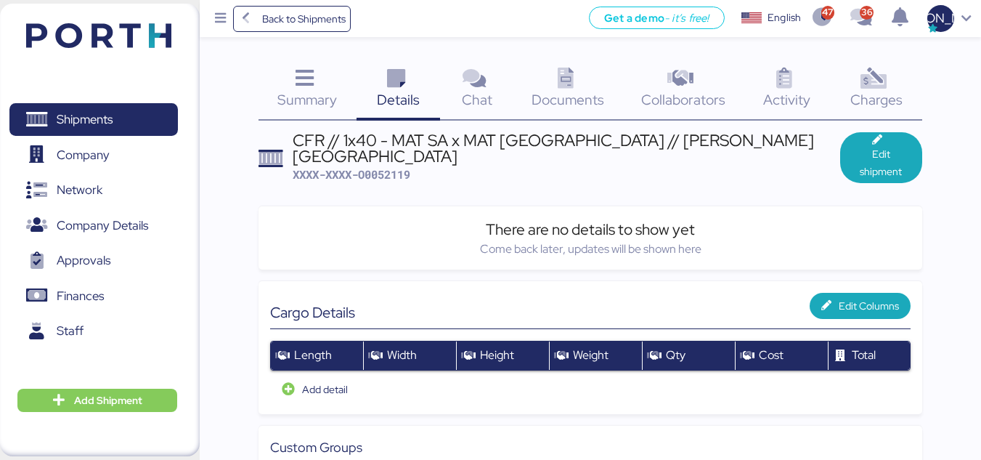
click at [482, 83] on icon at bounding box center [473, 78] width 31 height 21
